Goal: Find specific page/section: Find specific page/section

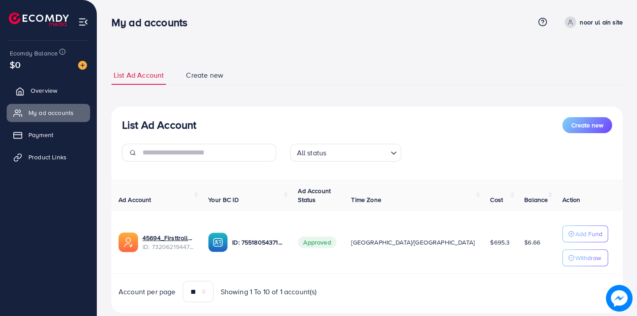
click at [42, 91] on span "Overview" at bounding box center [44, 90] width 27 height 9
